Goal: Information Seeking & Learning: Check status

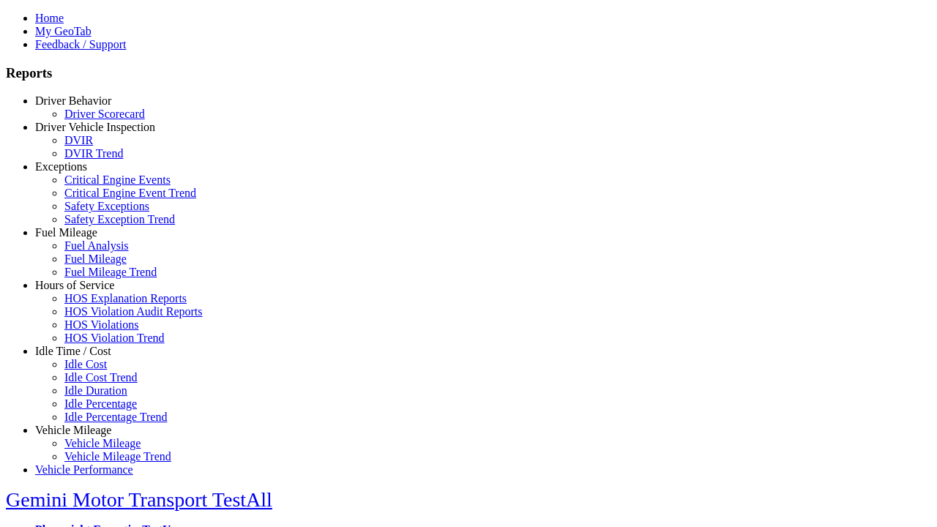
click at [84, 424] on link "Vehicle Mileage" at bounding box center [73, 430] width 76 height 12
click at [95, 450] on link "Vehicle Mileage Trend" at bounding box center [117, 456] width 107 height 12
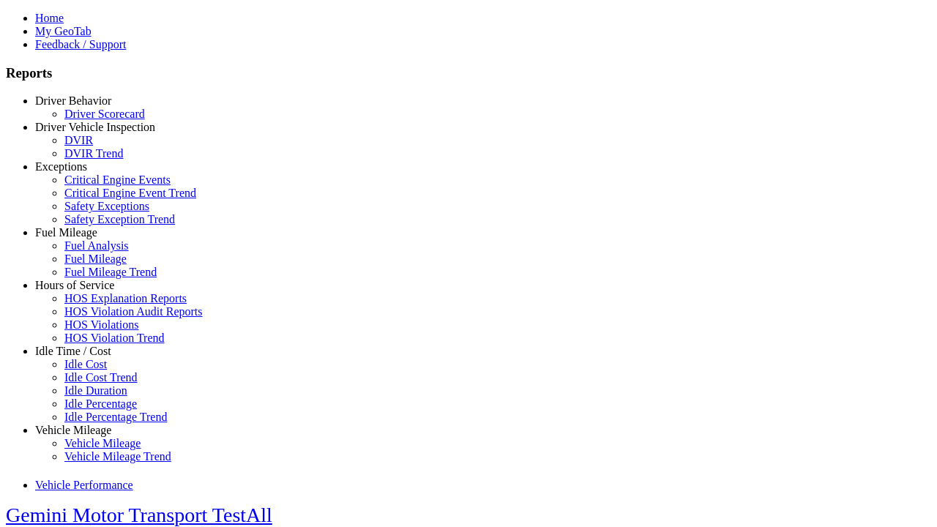
select select "**********"
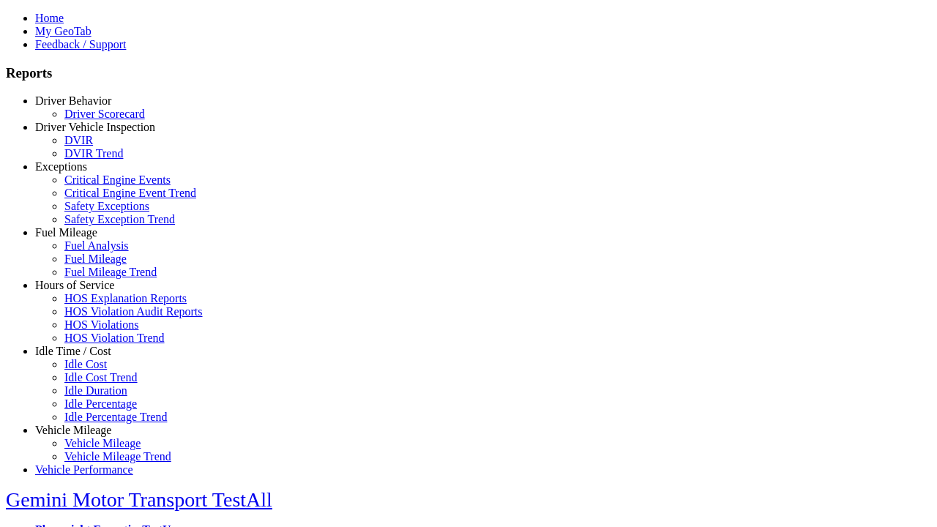
type input "**********"
